Goal: Transaction & Acquisition: Purchase product/service

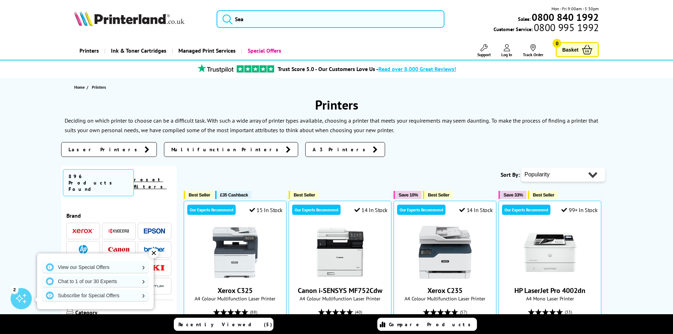
click at [88, 52] on link "Printers" at bounding box center [89, 51] width 30 height 18
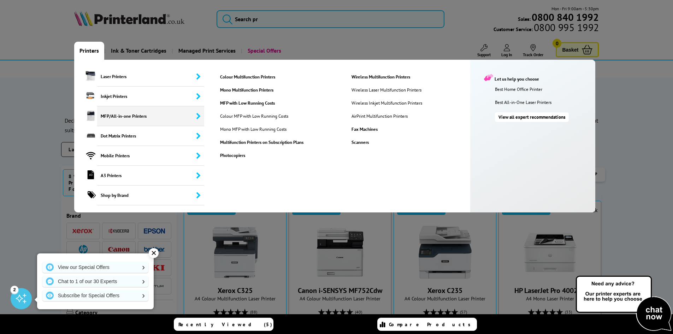
click at [165, 115] on span "MFP/All-in-one Printers" at bounding box center [150, 116] width 107 height 20
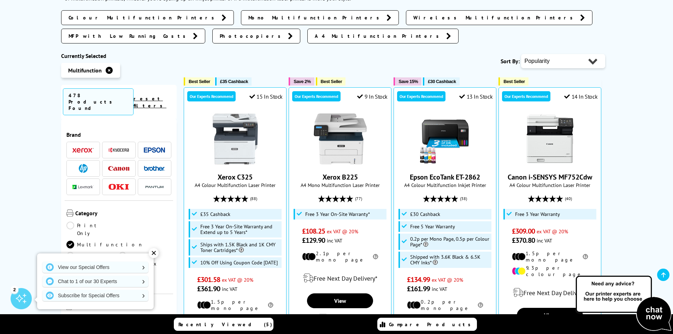
scroll to position [71, 0]
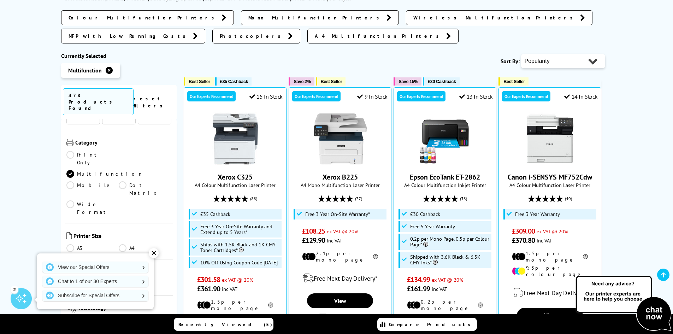
click at [72, 244] on link "A3" at bounding box center [92, 248] width 53 height 8
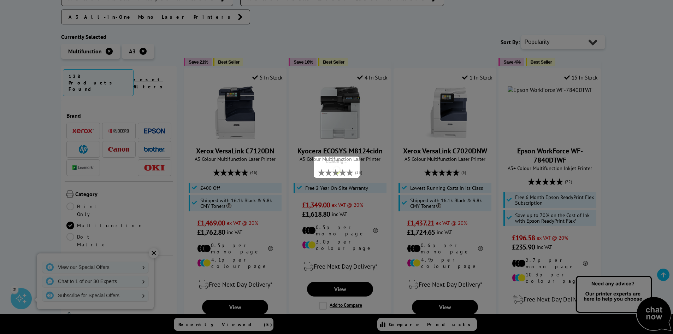
scroll to position [71, 0]
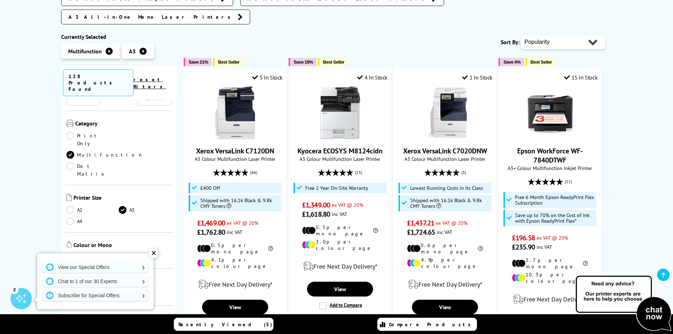
click at [71, 253] on link "Colour" at bounding box center [92, 257] width 53 height 8
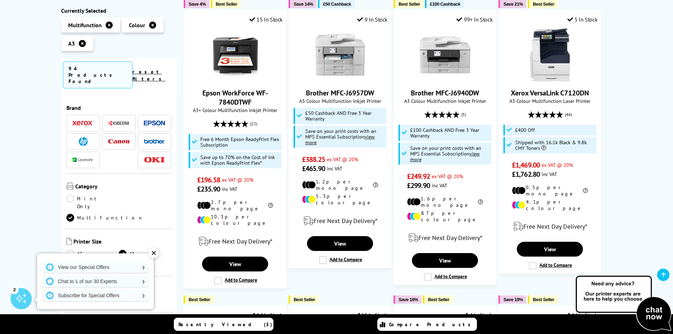
click at [160, 139] on img at bounding box center [154, 141] width 21 height 5
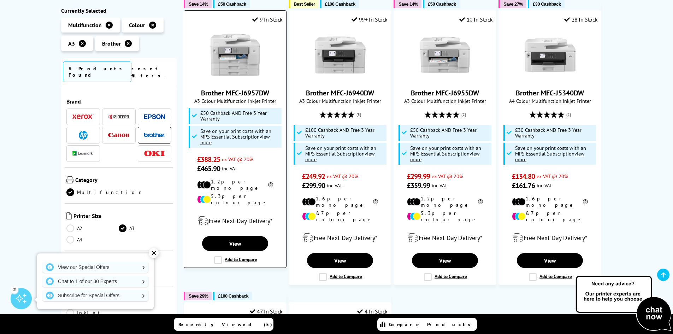
scroll to position [106, 0]
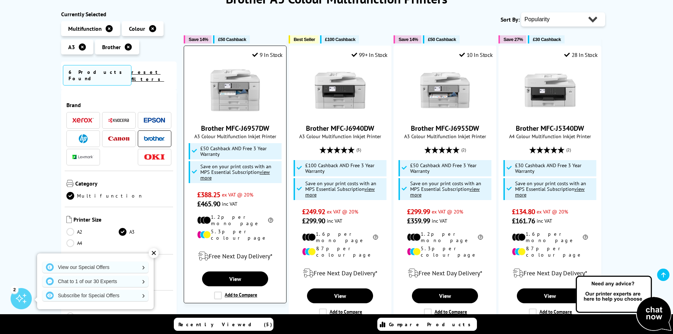
click at [223, 96] on img at bounding box center [235, 90] width 53 height 53
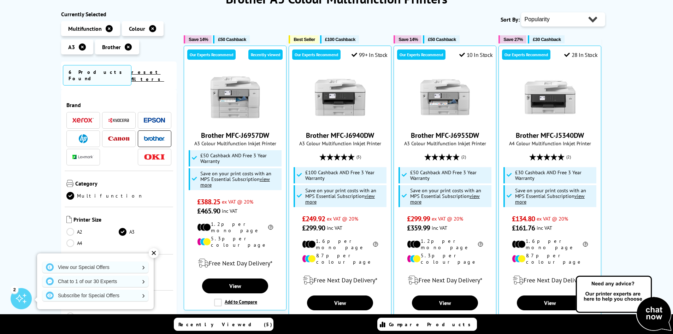
click at [111, 136] on img at bounding box center [118, 138] width 21 height 5
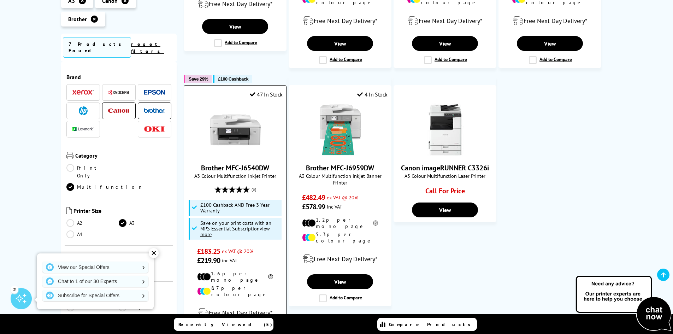
scroll to position [353, 0]
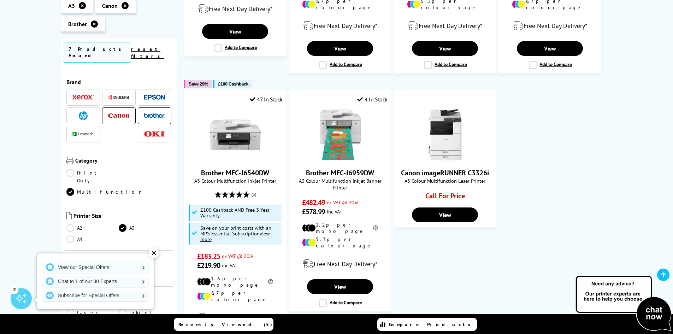
click at [116, 95] on img at bounding box center [118, 97] width 21 height 5
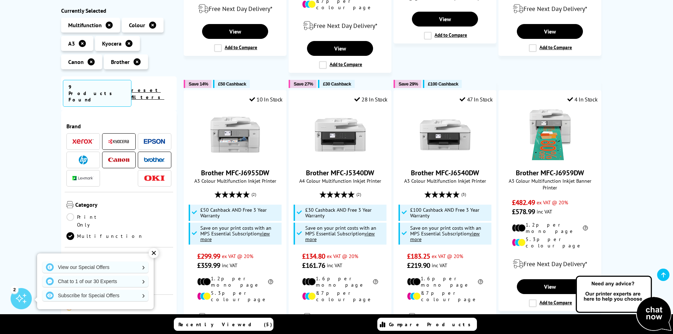
click at [160, 157] on img at bounding box center [154, 159] width 21 height 5
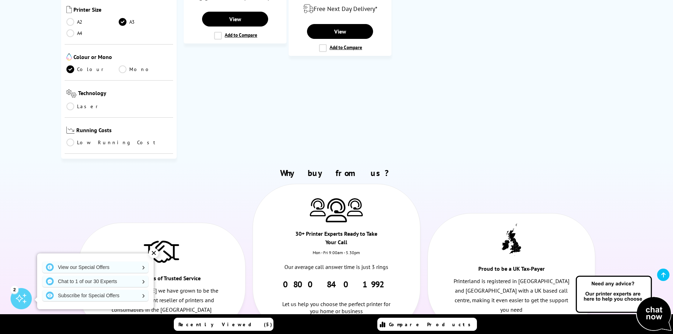
click at [123, 163] on span "Connectivity" at bounding box center [124, 167] width 95 height 8
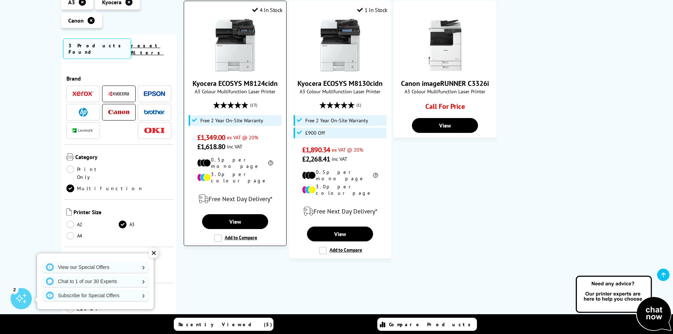
scroll to position [106, 0]
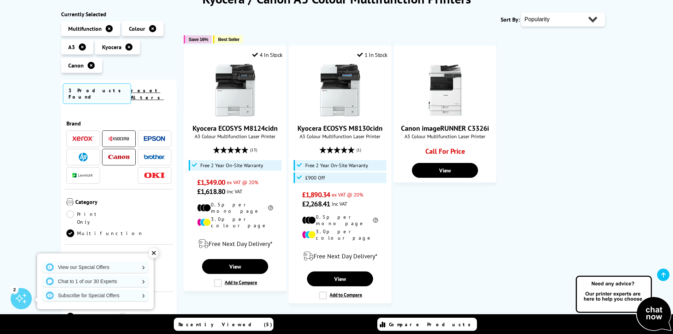
click at [82, 149] on li at bounding box center [83, 157] width 34 height 17
click at [117, 155] on img at bounding box center [118, 157] width 21 height 5
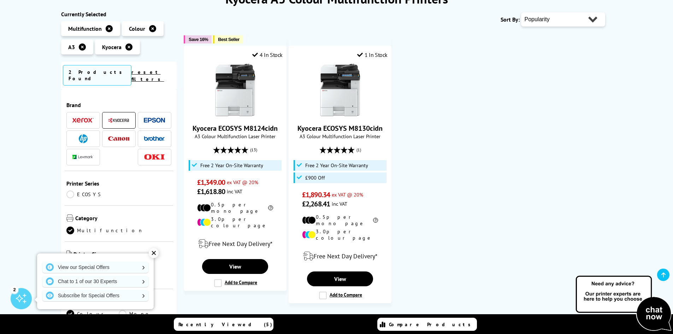
click at [114, 118] on img at bounding box center [118, 120] width 21 height 5
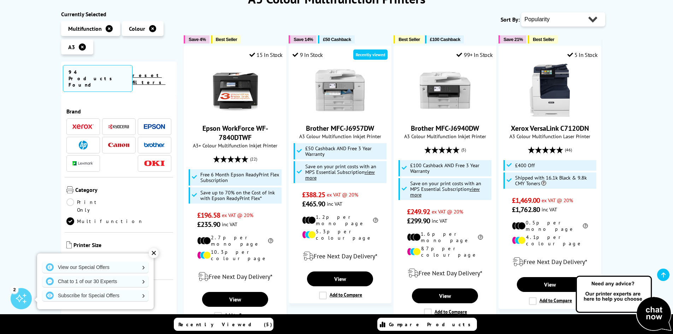
click at [83, 141] on img at bounding box center [83, 145] width 9 height 9
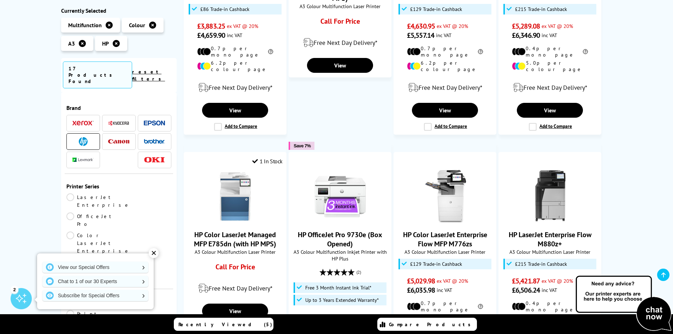
scroll to position [530, 0]
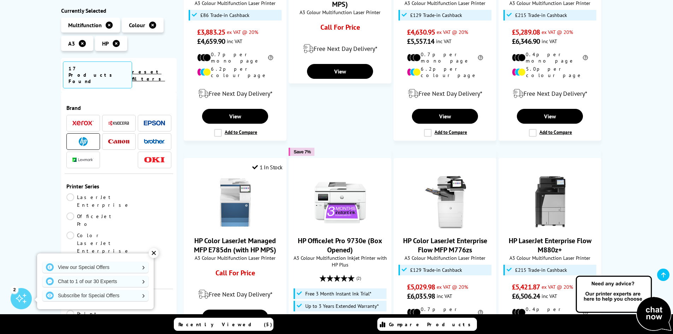
click at [80, 119] on span at bounding box center [82, 123] width 21 height 9
